Goal: Transaction & Acquisition: Purchase product/service

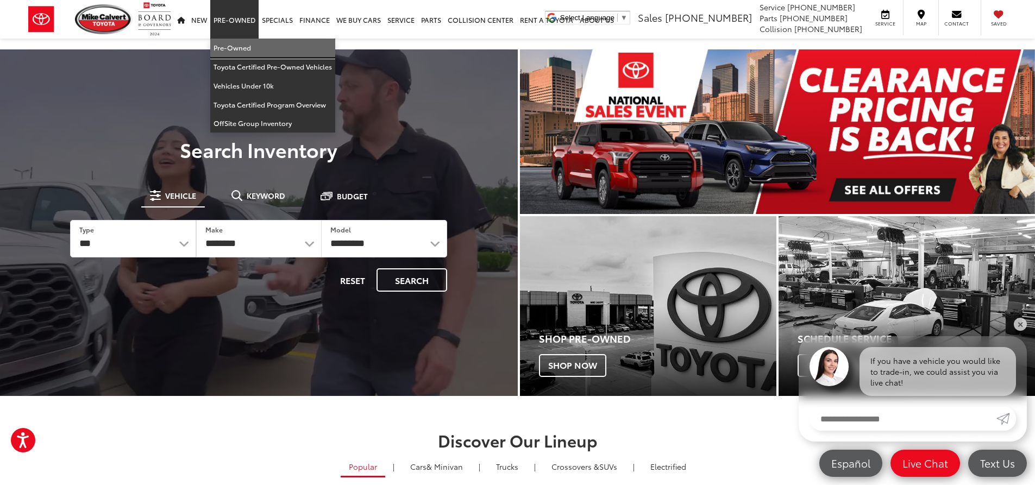
click at [217, 43] on link "Pre-Owned" at bounding box center [272, 48] width 125 height 19
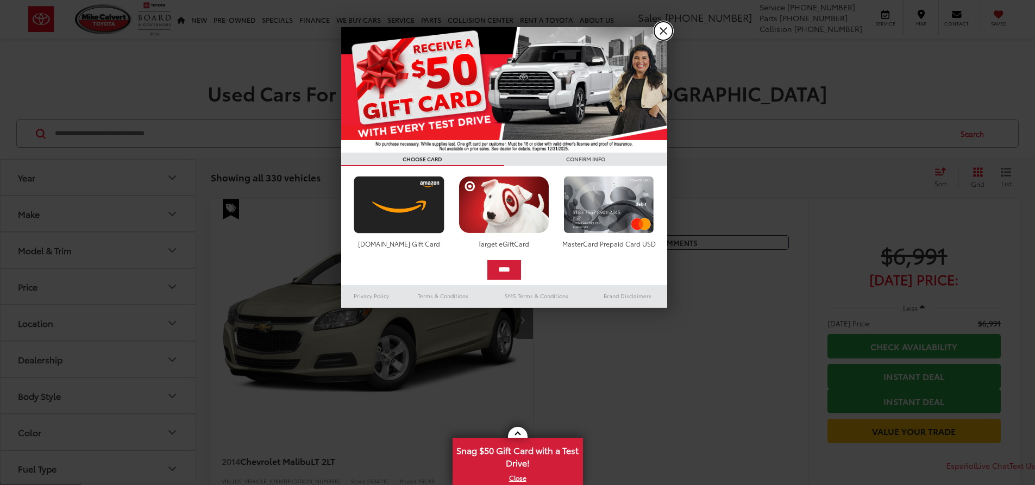
click at [667, 26] on link "X" at bounding box center [663, 31] width 18 height 18
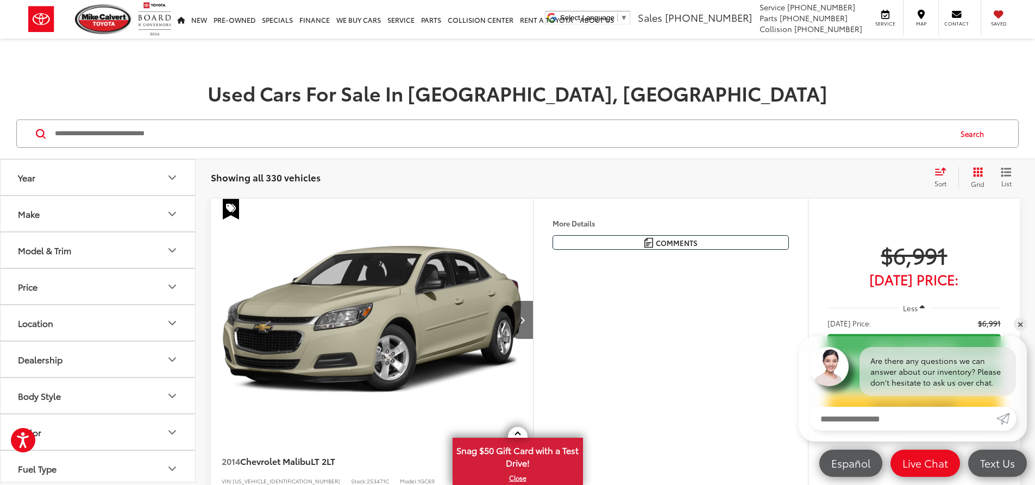
click at [73, 220] on button "Make" at bounding box center [99, 213] width 196 height 35
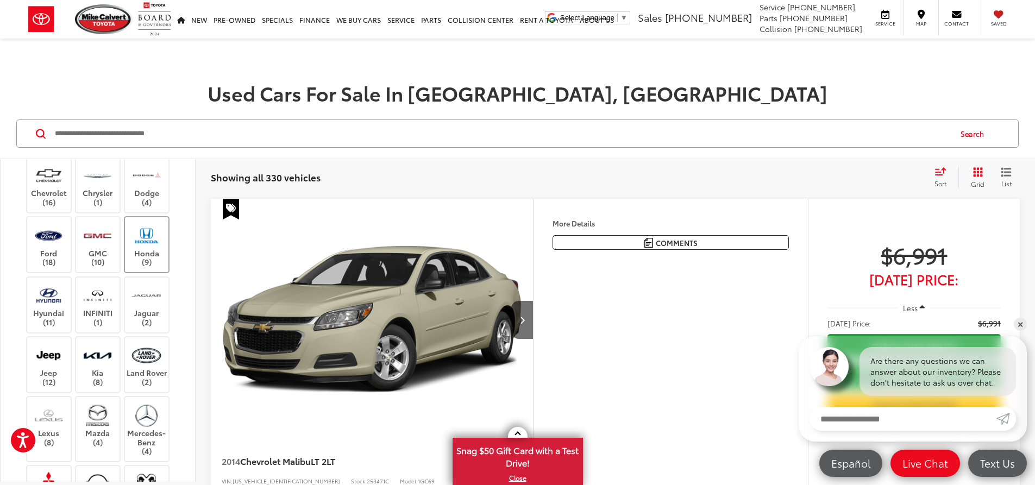
scroll to position [163, 0]
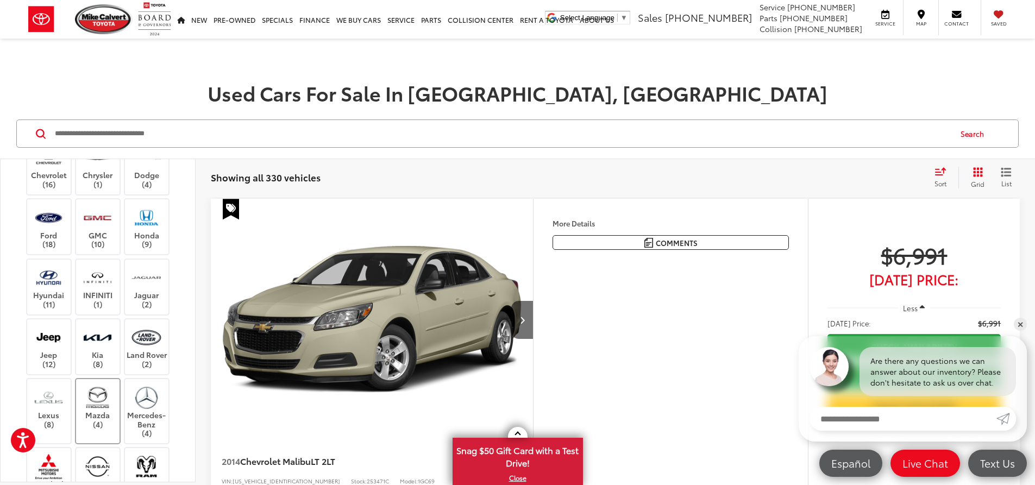
click at [97, 410] on img at bounding box center [98, 398] width 30 height 26
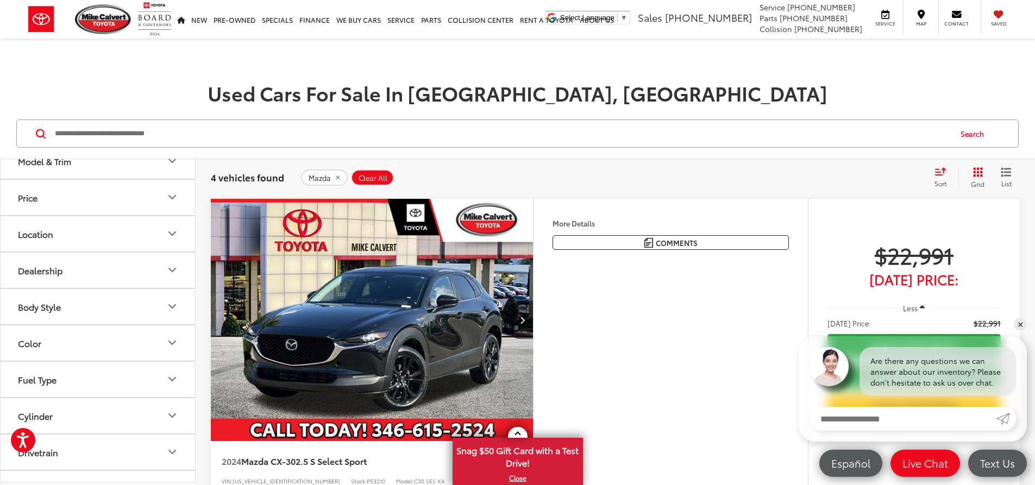
scroll to position [707, 0]
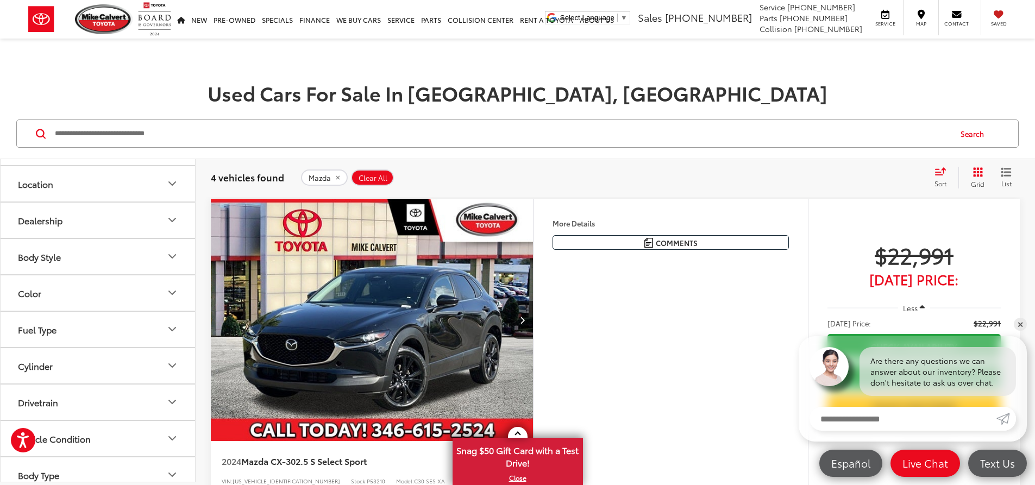
click at [55, 129] on button "Model & Trim" at bounding box center [99, 110] width 196 height 35
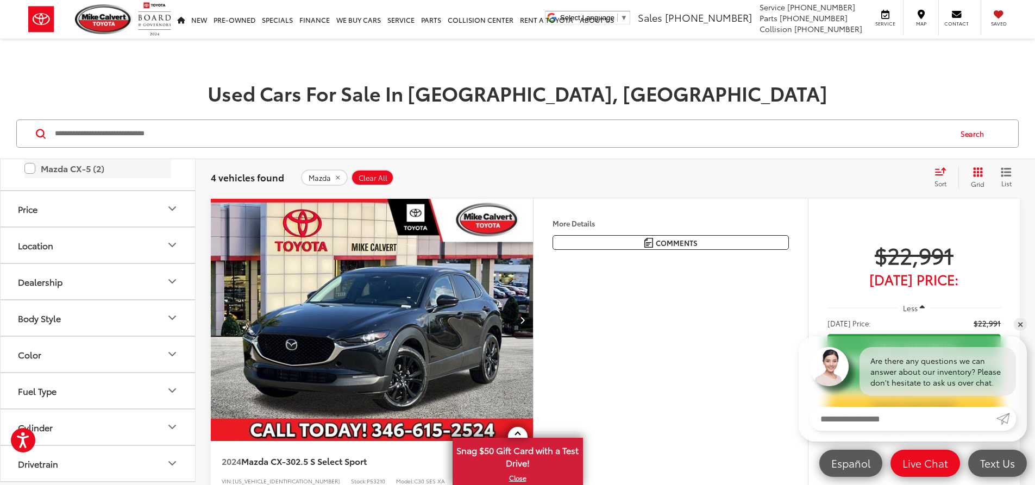
click at [31, 178] on label "Mazda CX-5 (2)" at bounding box center [97, 168] width 147 height 19
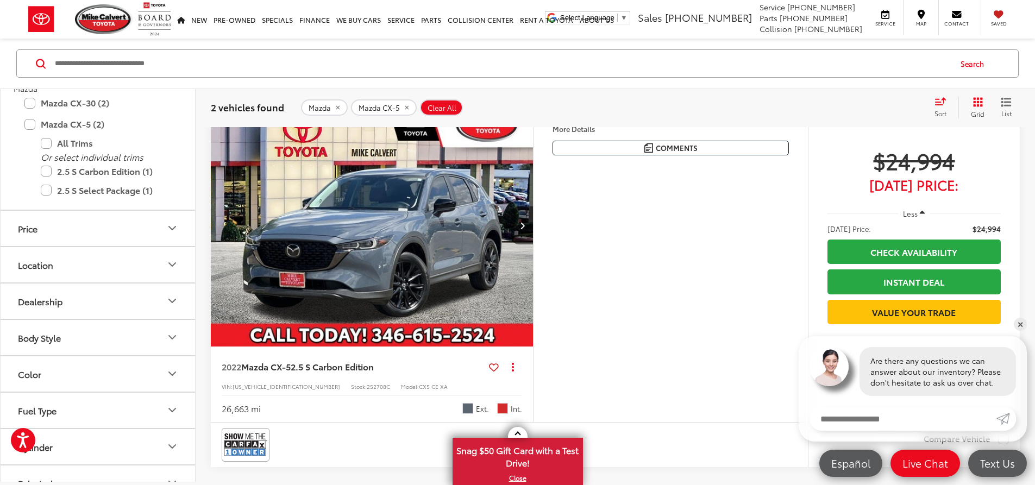
scroll to position [652, 0]
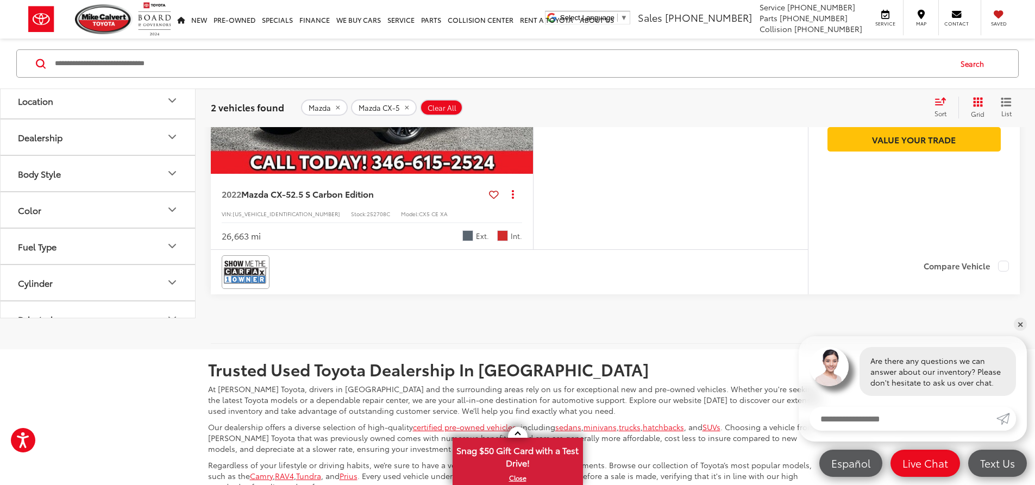
click at [310, 174] on img "2022 Mazda Mazda CX-5 2.5 S Carbon Edition 0" at bounding box center [372, 53] width 324 height 243
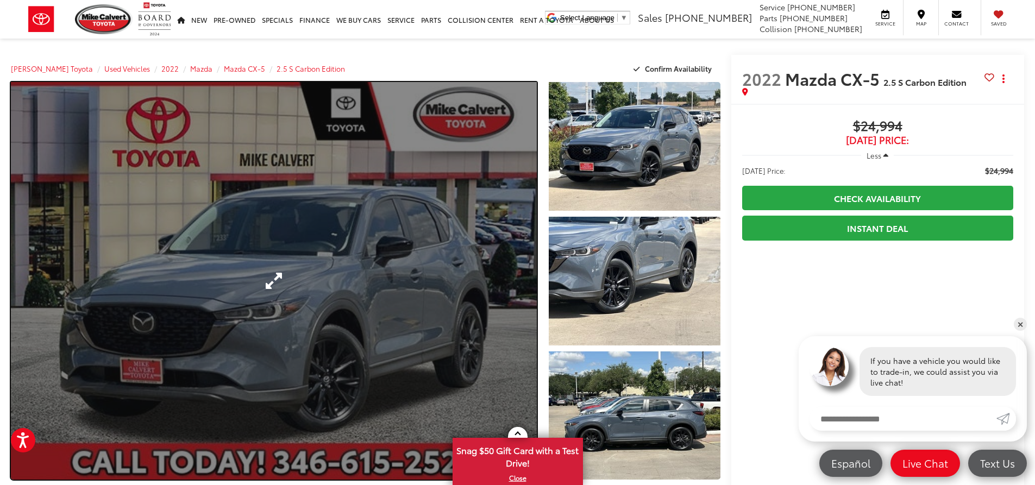
click at [417, 285] on link "Expand Photo 0" at bounding box center [274, 281] width 526 height 398
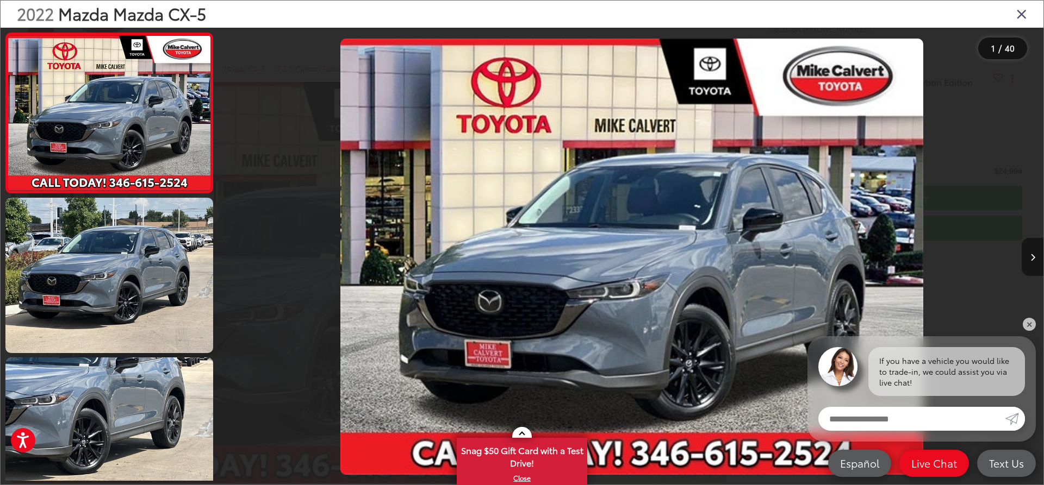
click at [1029, 244] on button "Next image" at bounding box center [1032, 257] width 22 height 38
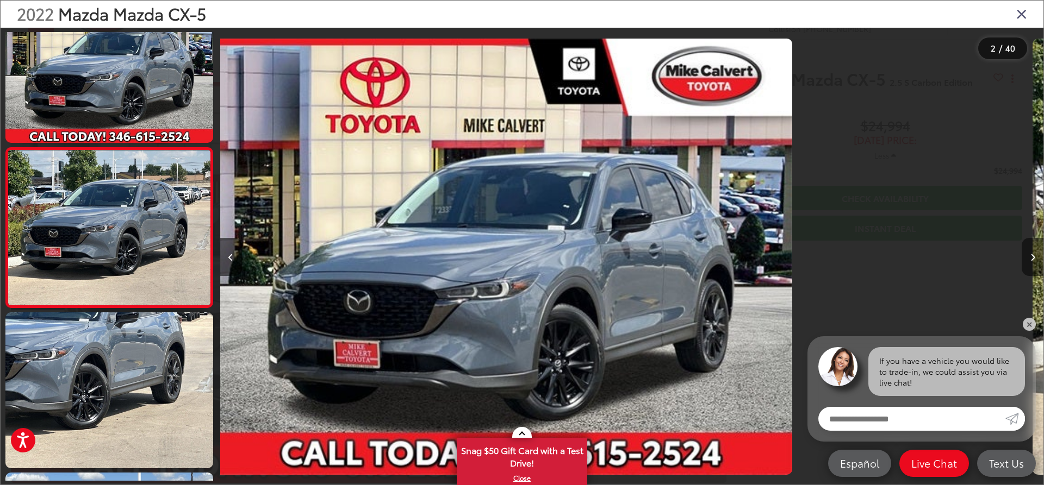
scroll to position [48, 0]
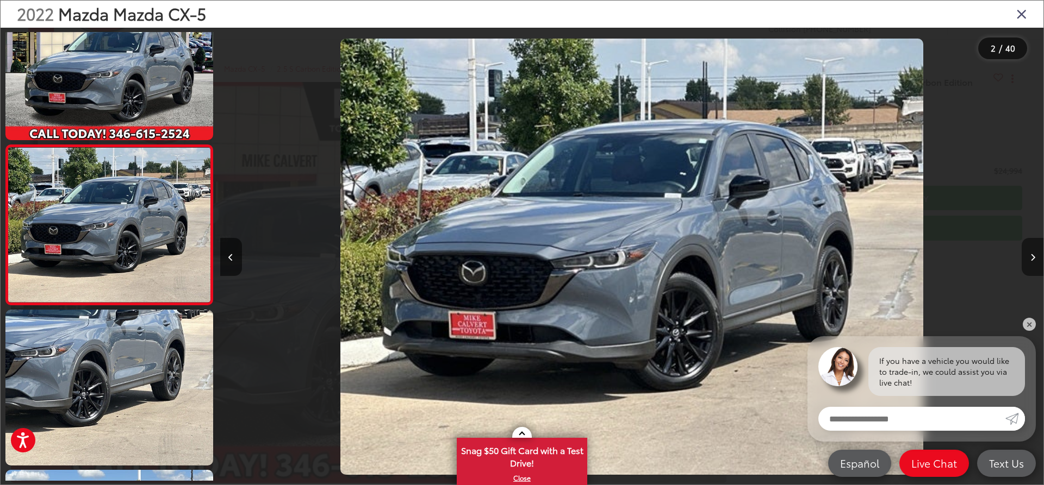
click at [1029, 244] on button "Next image" at bounding box center [1032, 257] width 22 height 38
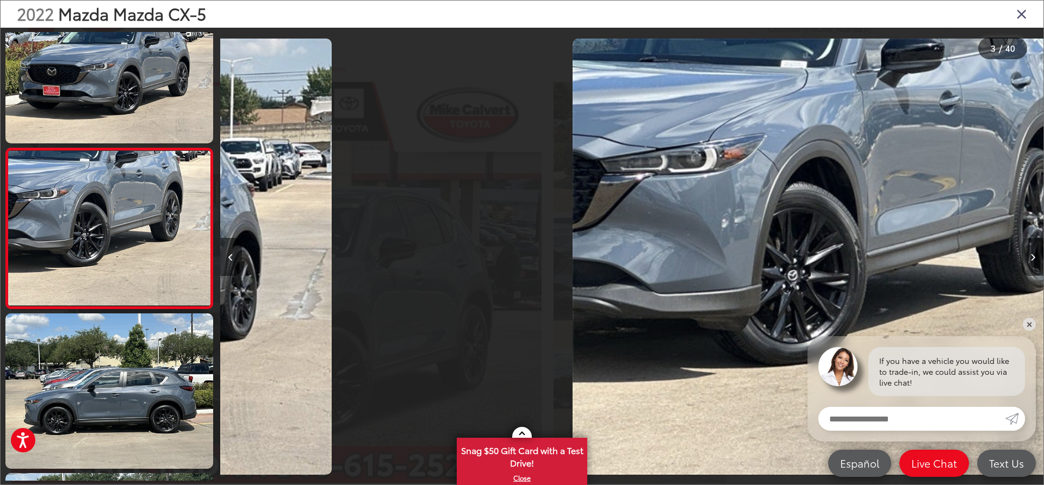
scroll to position [208, 0]
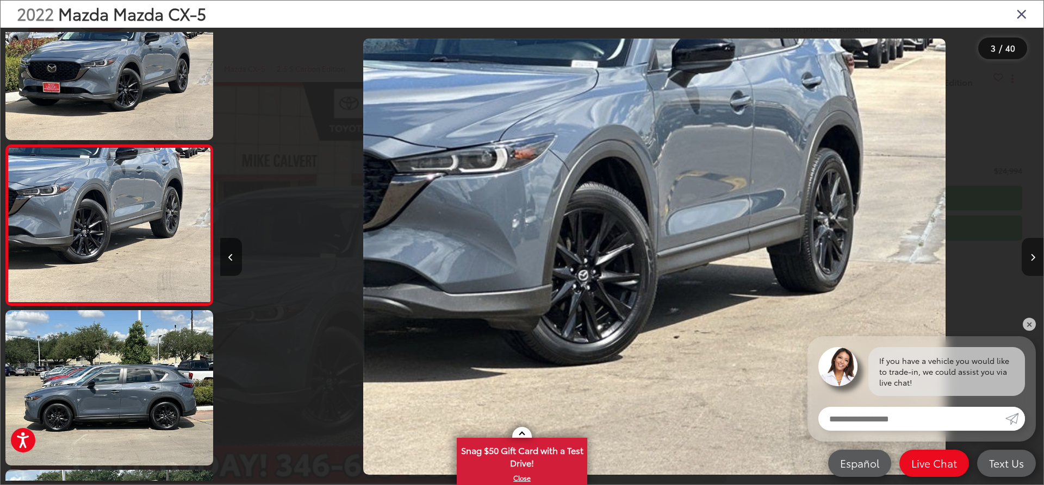
click at [1029, 244] on button "Next image" at bounding box center [1032, 257] width 22 height 38
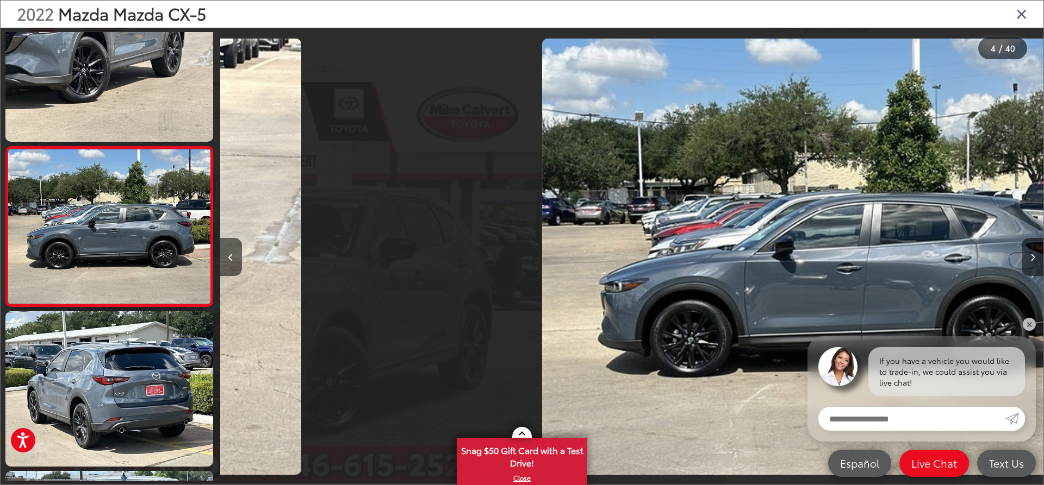
scroll to position [368, 0]
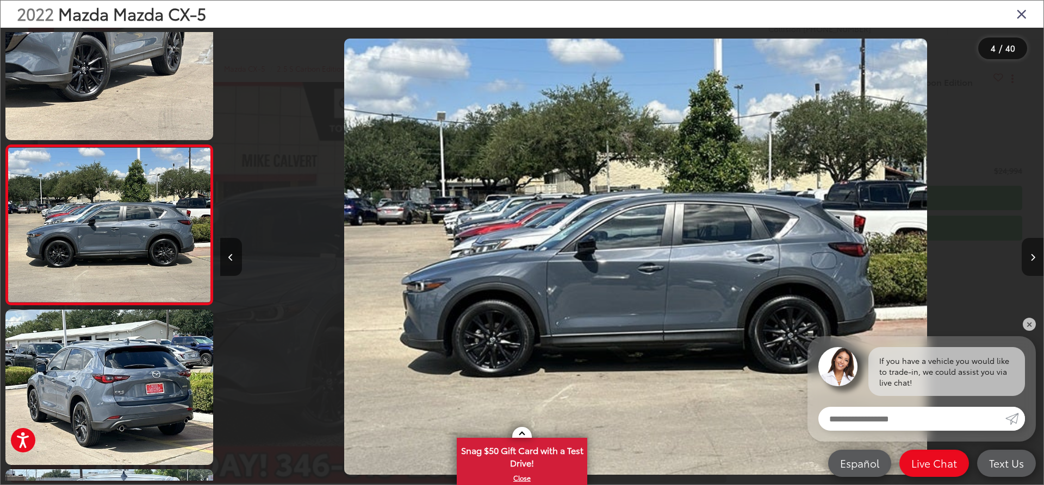
click at [1029, 244] on button "Next image" at bounding box center [1032, 257] width 22 height 38
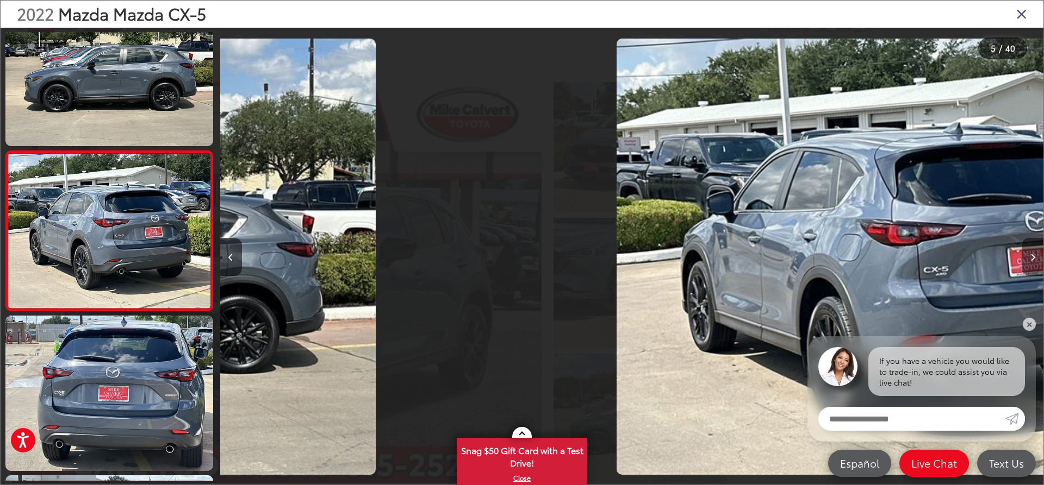
scroll to position [528, 0]
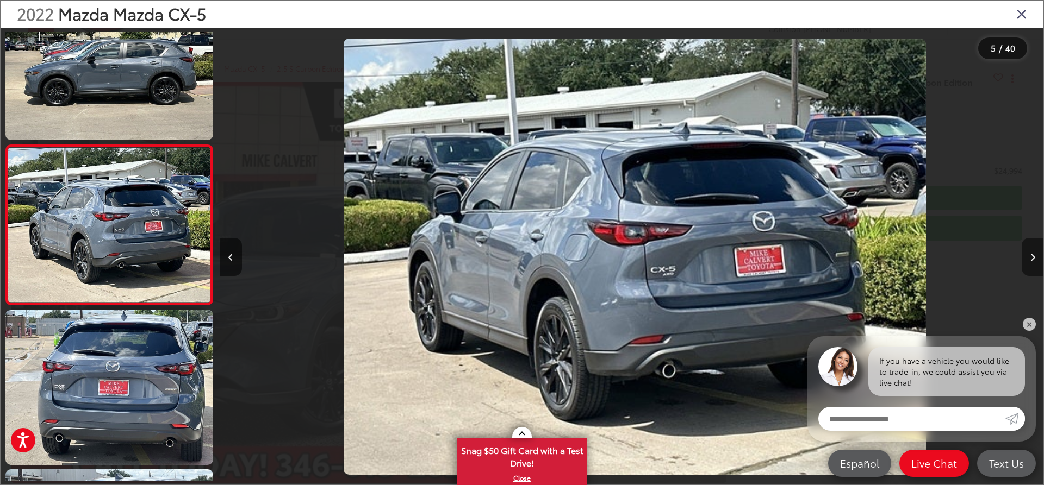
click at [1029, 244] on button "Next image" at bounding box center [1032, 257] width 22 height 38
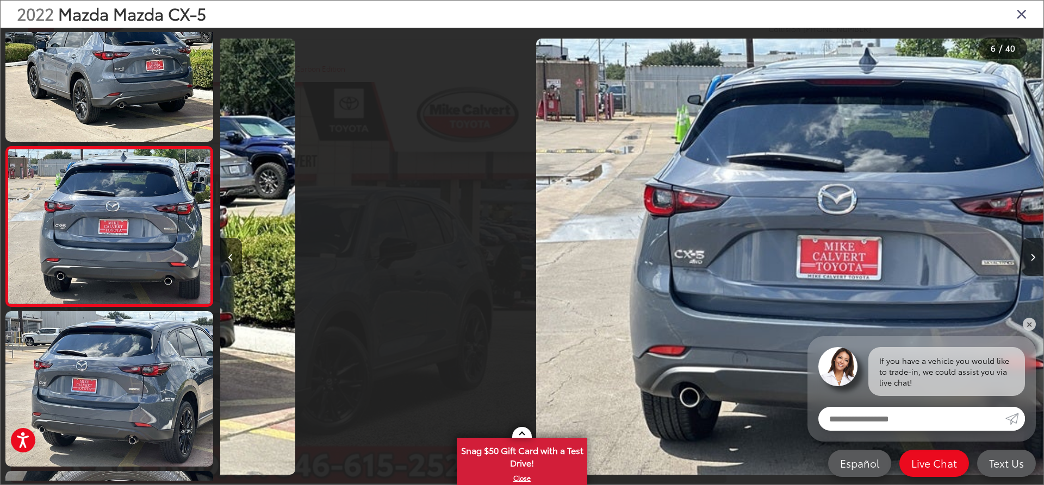
scroll to position [688, 0]
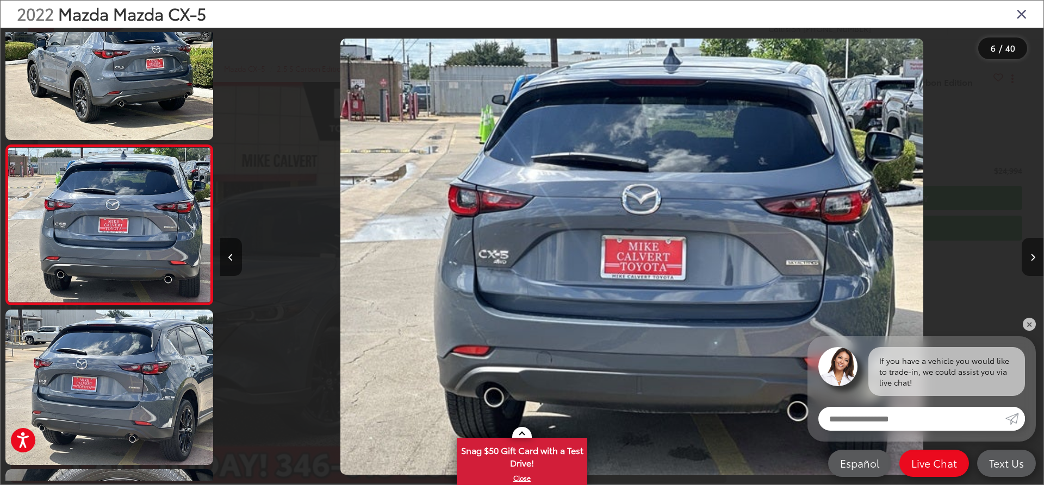
click at [1029, 244] on button "Next image" at bounding box center [1032, 257] width 22 height 38
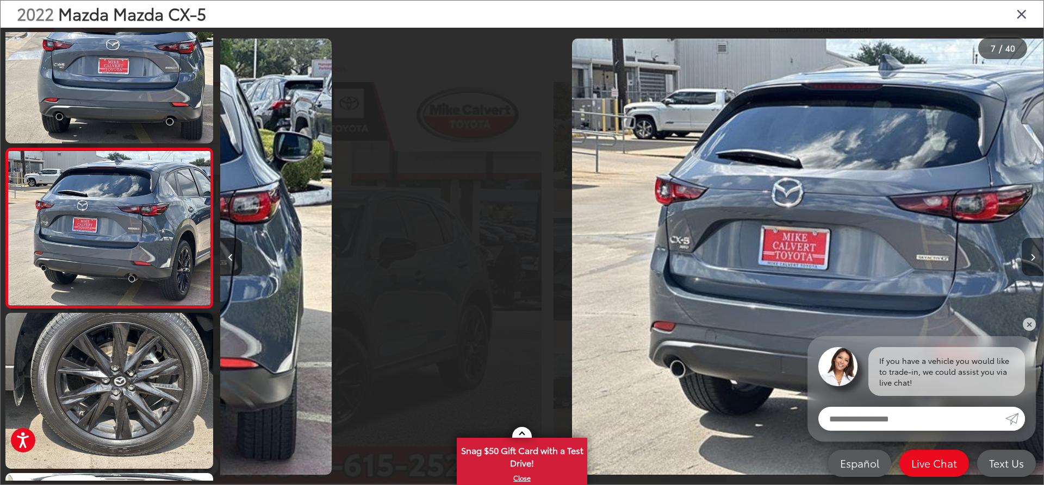
scroll to position [0, 0]
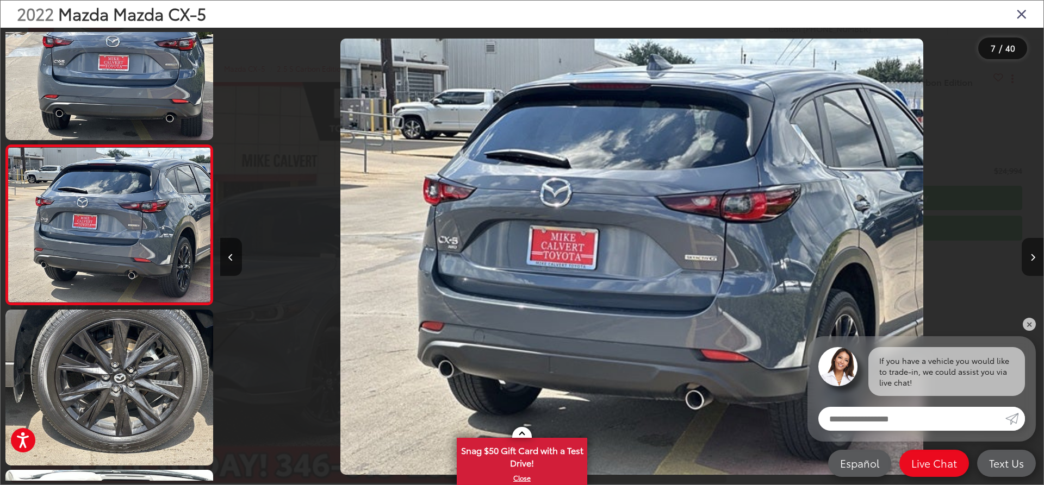
click at [1029, 244] on button "Next image" at bounding box center [1032, 257] width 22 height 38
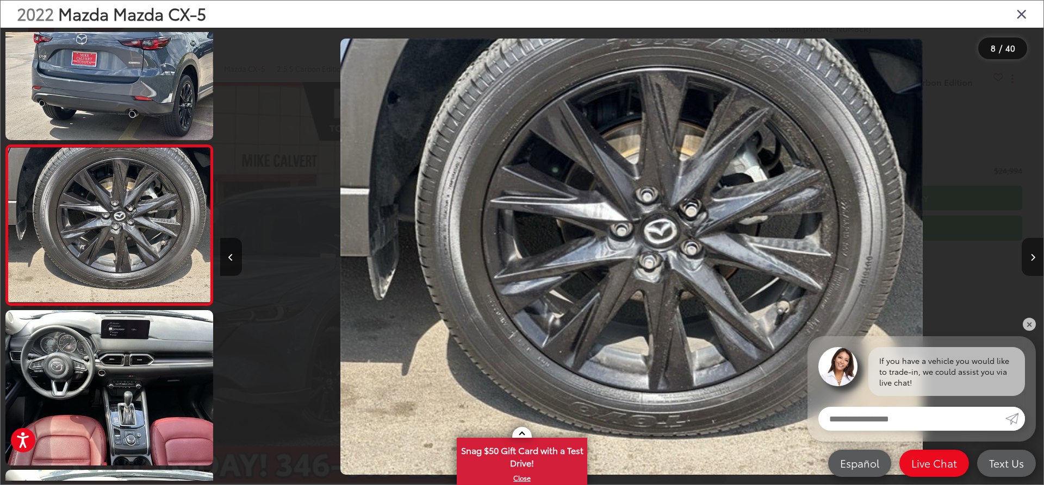
click at [1029, 244] on button "Next image" at bounding box center [1032, 257] width 22 height 38
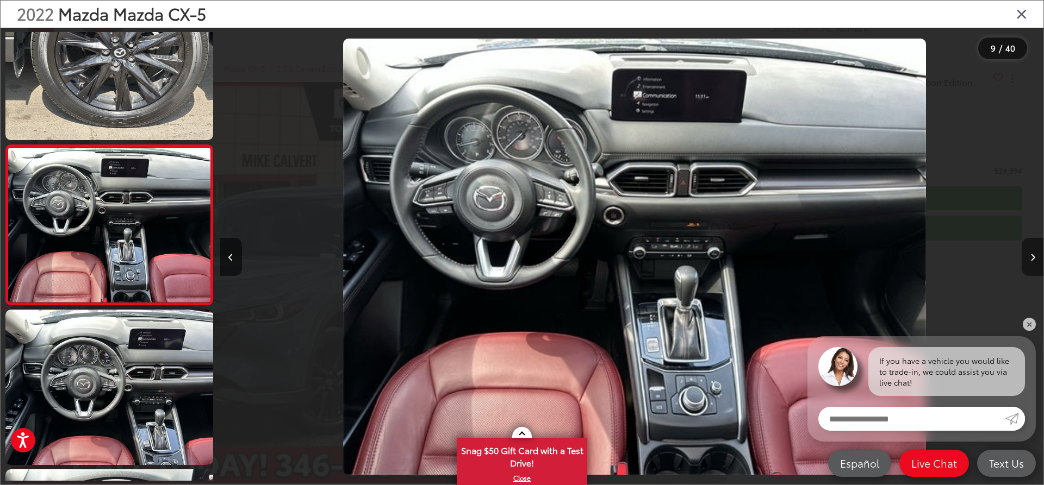
click at [1029, 244] on button "Next image" at bounding box center [1032, 257] width 22 height 38
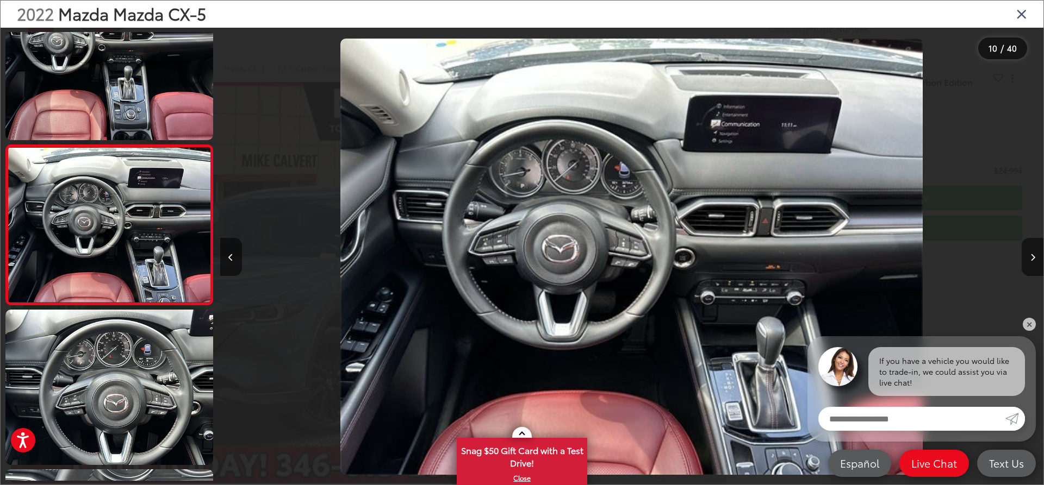
click at [1024, 14] on icon "Close gallery" at bounding box center [1021, 14] width 11 height 14
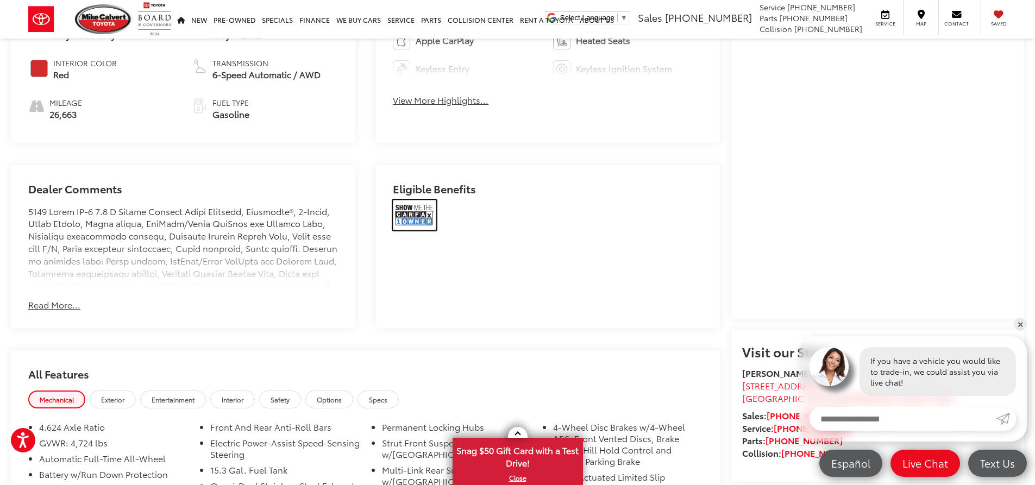
click at [431, 213] on img at bounding box center [414, 215] width 43 height 30
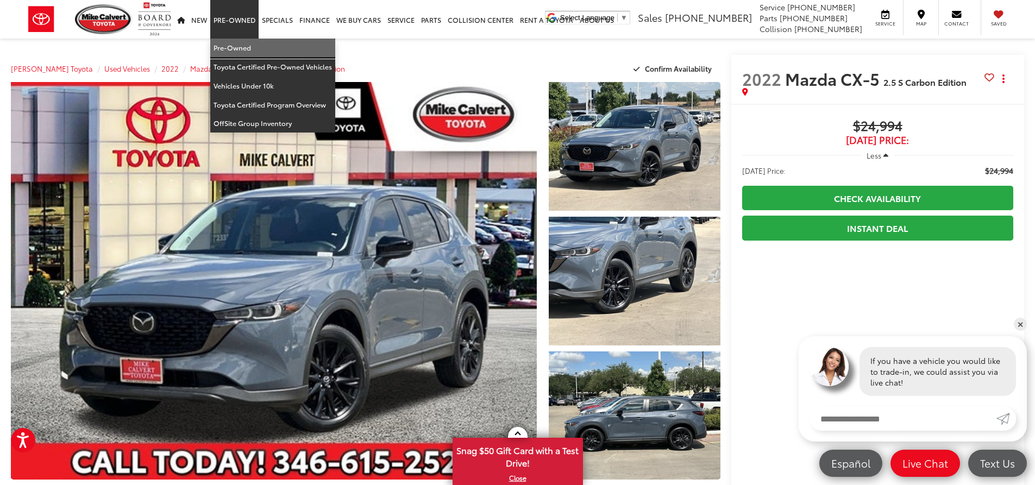
click at [226, 42] on link "Pre-Owned" at bounding box center [272, 48] width 125 height 19
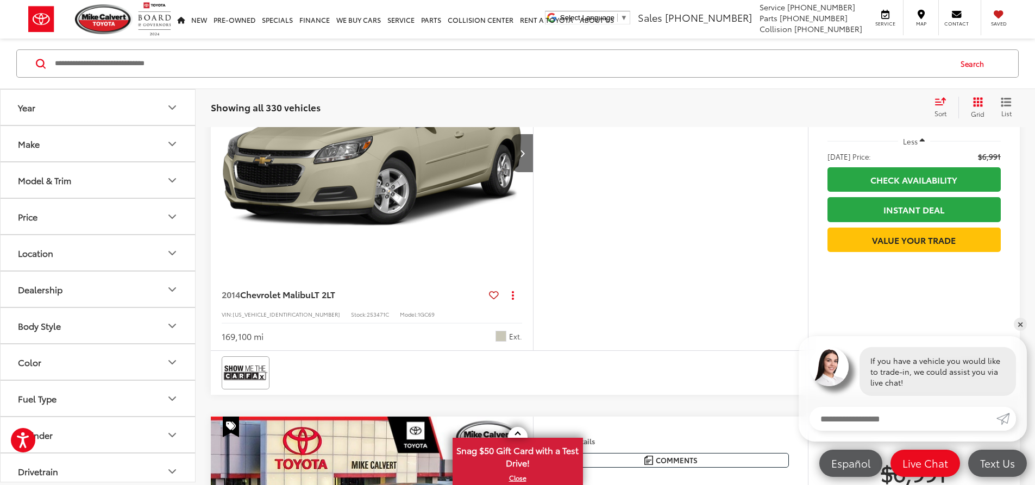
scroll to position [435, 0]
